Goal: Check status: Check status

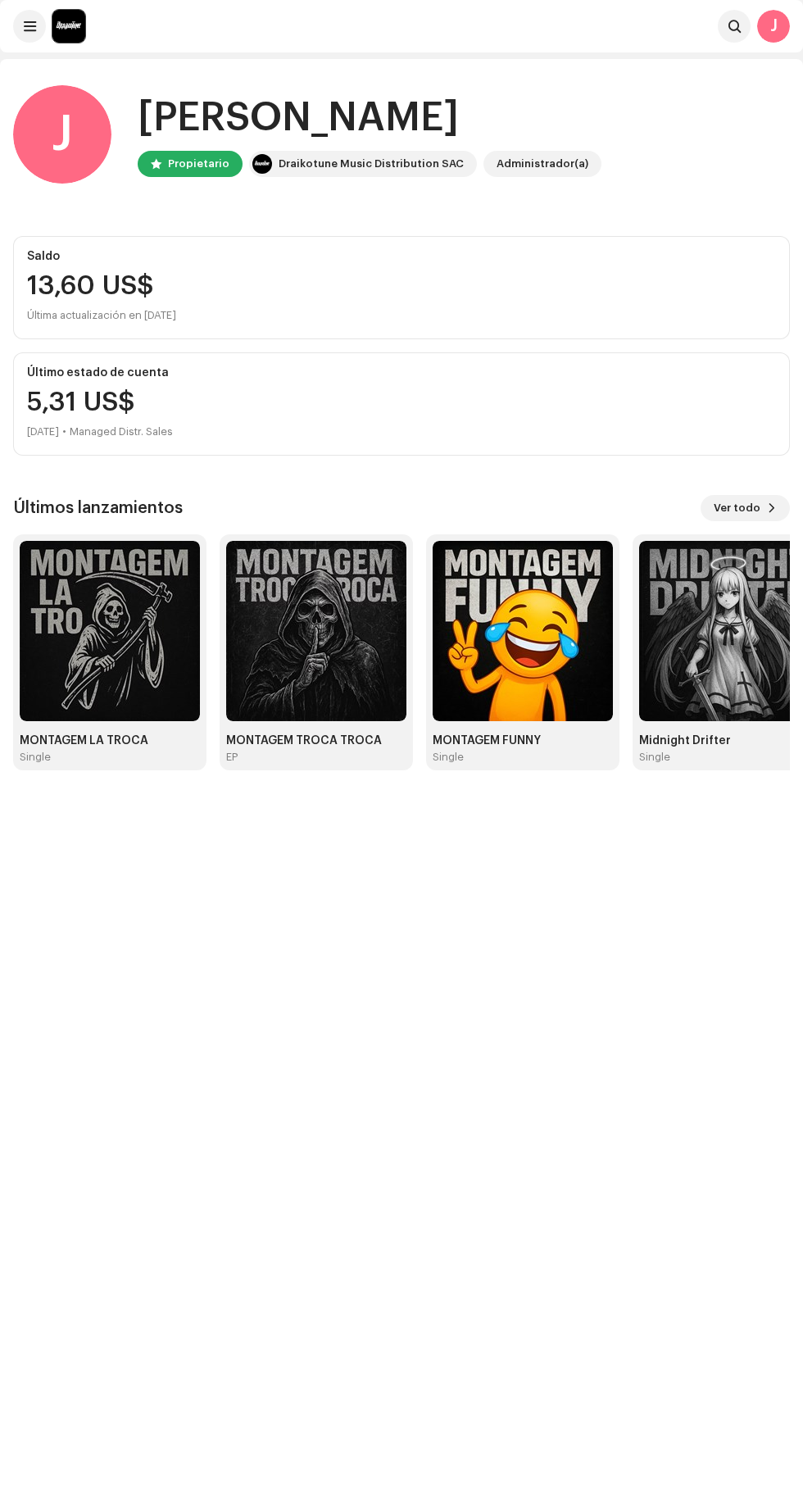
click at [30, 29] on span at bounding box center [30, 26] width 12 height 13
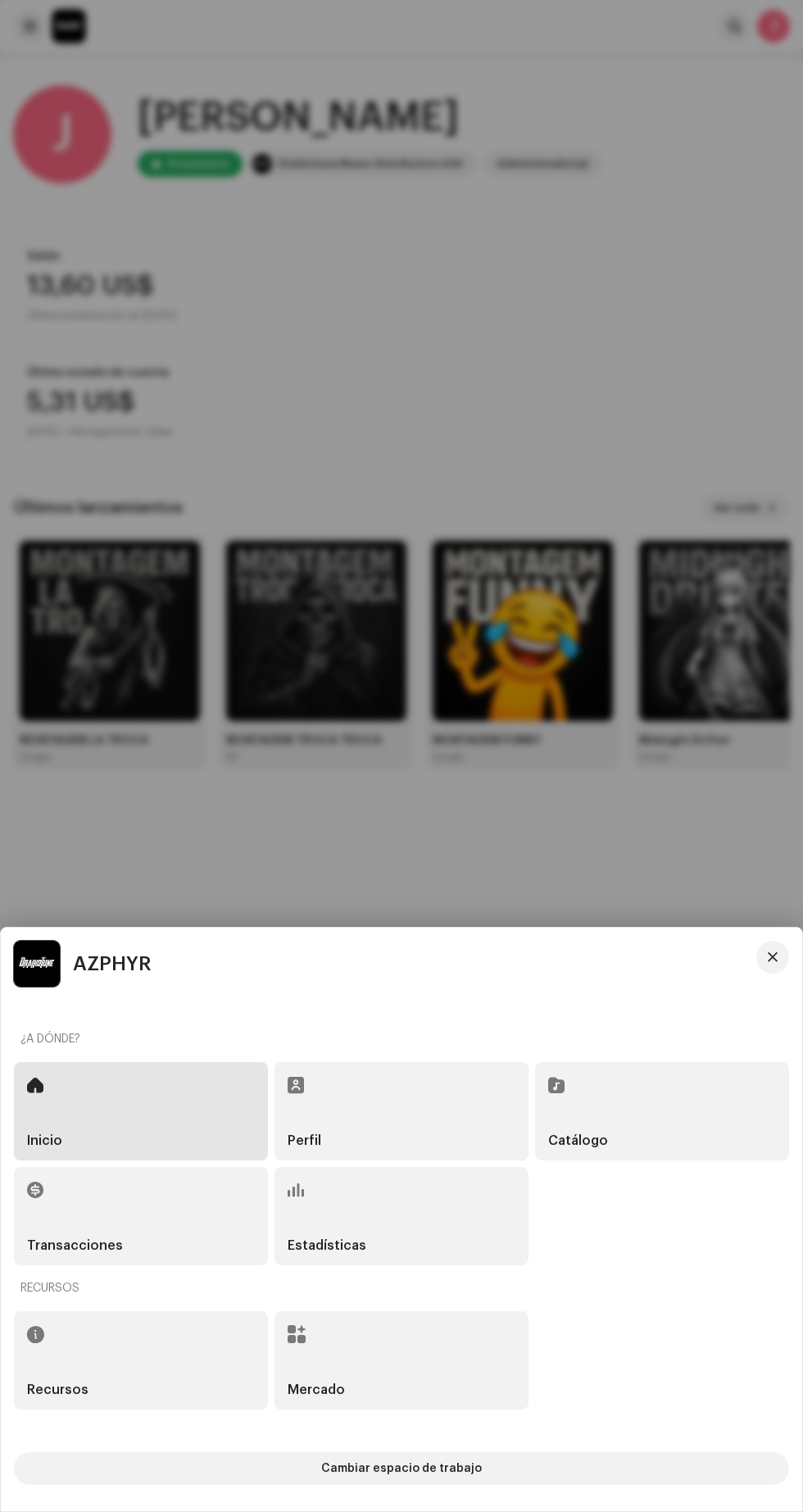
click at [190, 1231] on div "Transacciones" at bounding box center [141, 1216] width 254 height 98
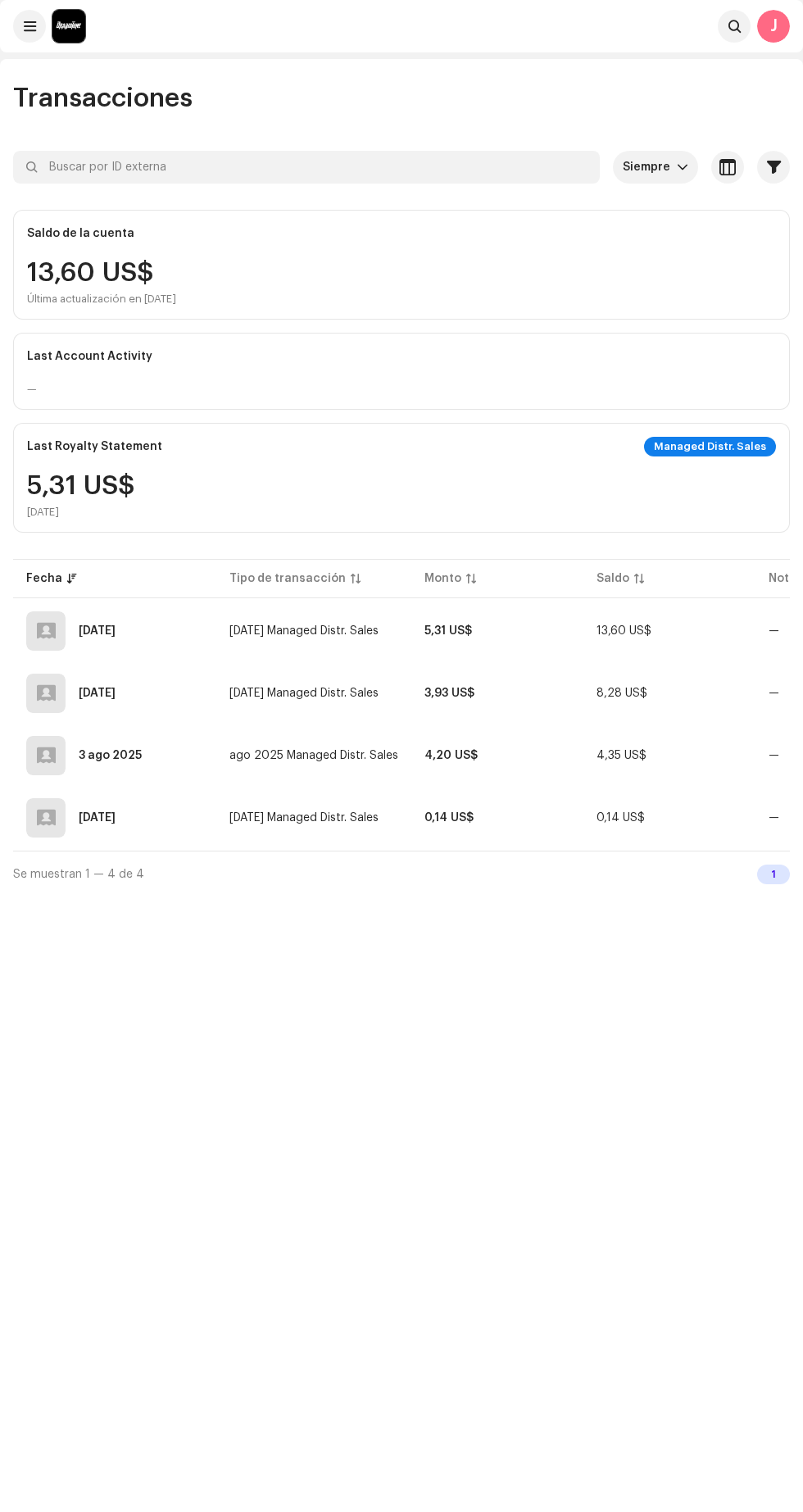
click at [304, 631] on span "[DATE] Managed Distr. Sales" at bounding box center [304, 630] width 149 height 11
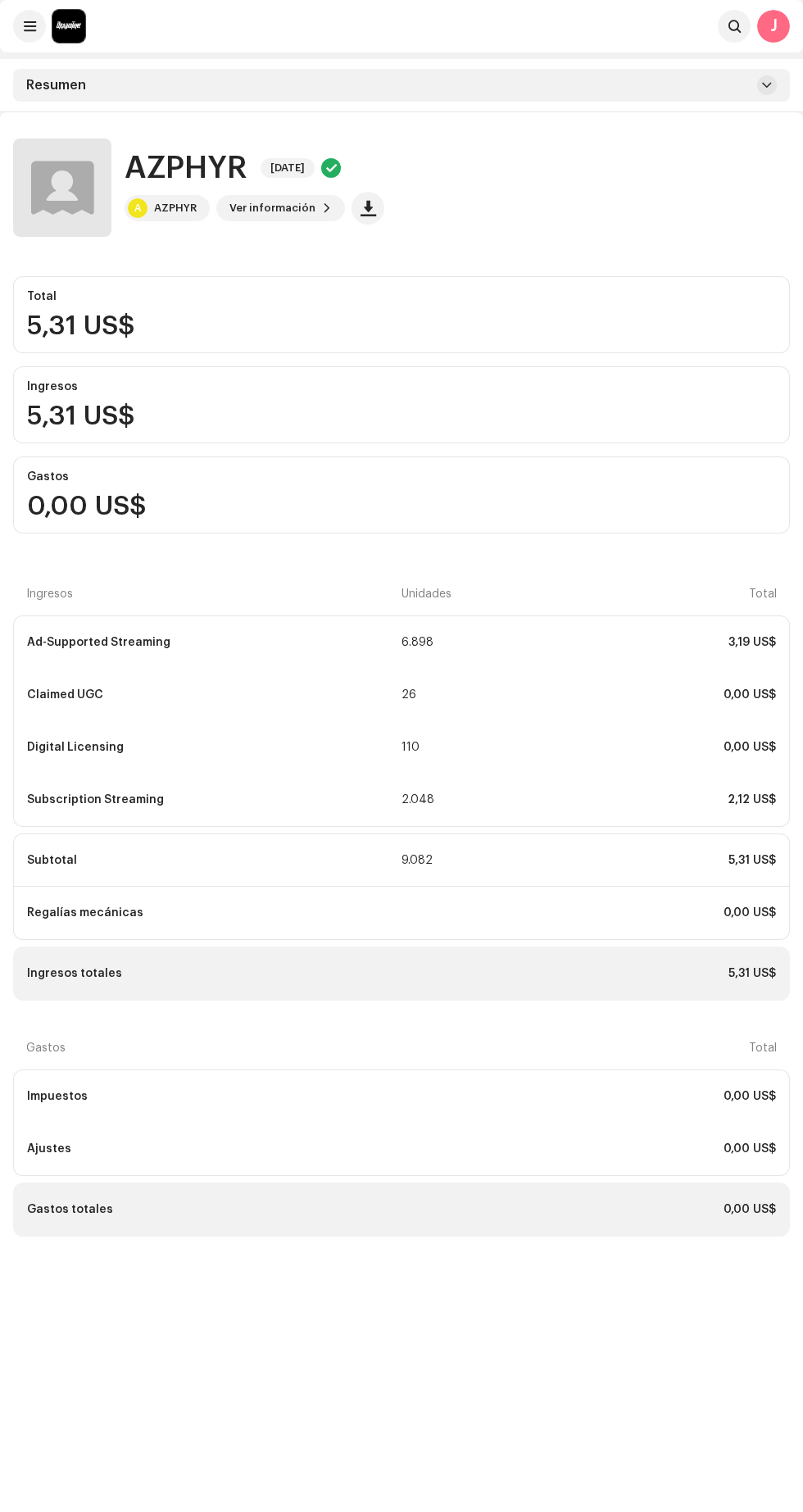
click at [554, 599] on div "Total" at bounding box center [628, 594] width 298 height 13
click at [563, 642] on div "3,19 US$" at bounding box center [627, 642] width 297 height 13
click at [776, 33] on div "J" at bounding box center [773, 26] width 33 height 33
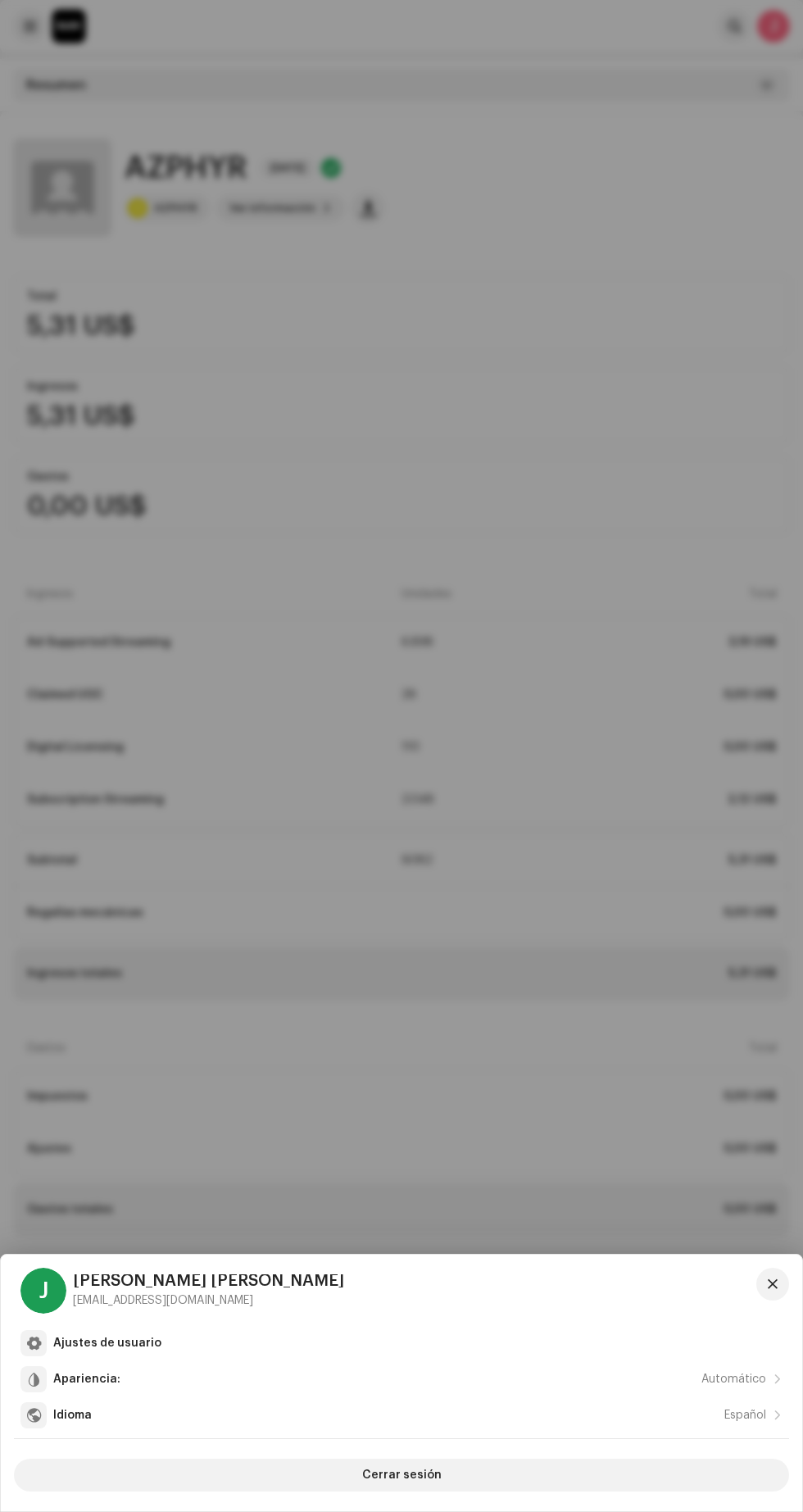
click at [438, 1476] on span "Cerrar sesión" at bounding box center [401, 1475] width 79 height 33
